Goal: Task Accomplishment & Management: Manage account settings

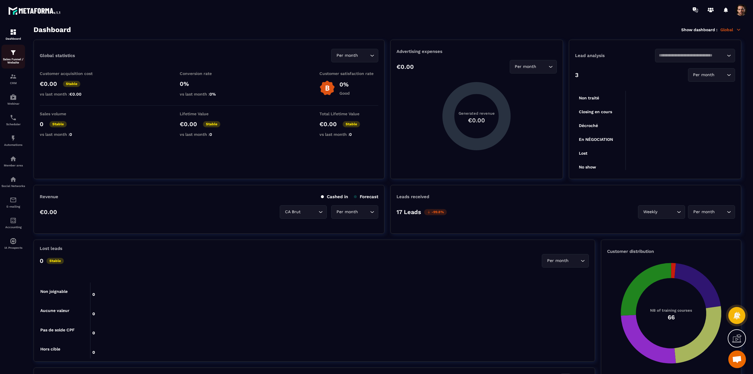
click at [15, 50] on img at bounding box center [13, 52] width 7 height 7
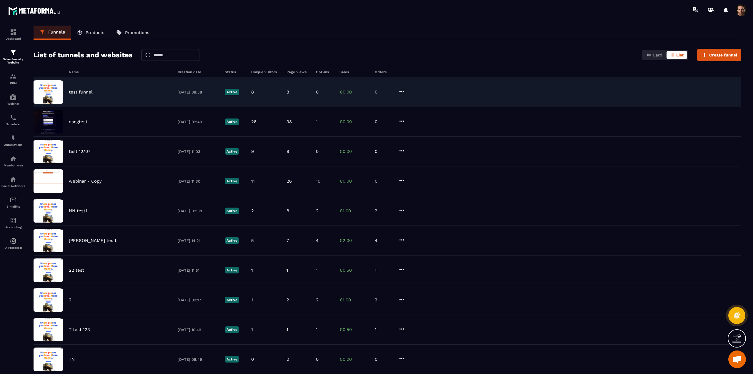
click at [83, 90] on p "test funnel" at bounding box center [81, 91] width 24 height 5
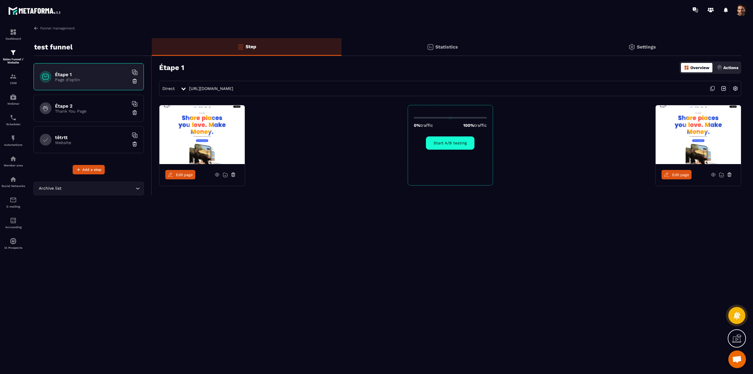
click at [739, 13] on span at bounding box center [742, 10] width 12 height 12
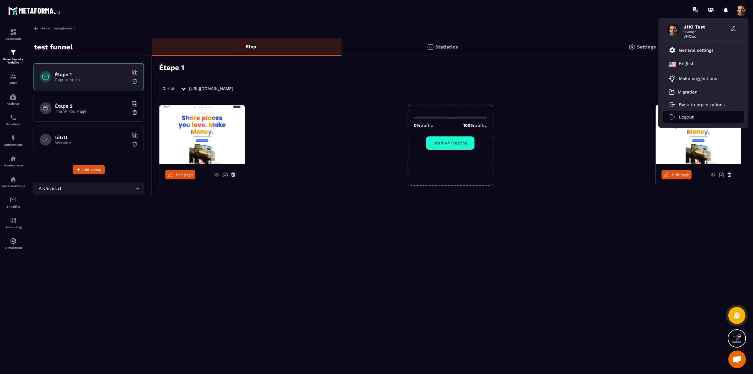
click at [694, 117] on li "Logout" at bounding box center [703, 117] width 81 height 12
